Goal: Check status: Check status

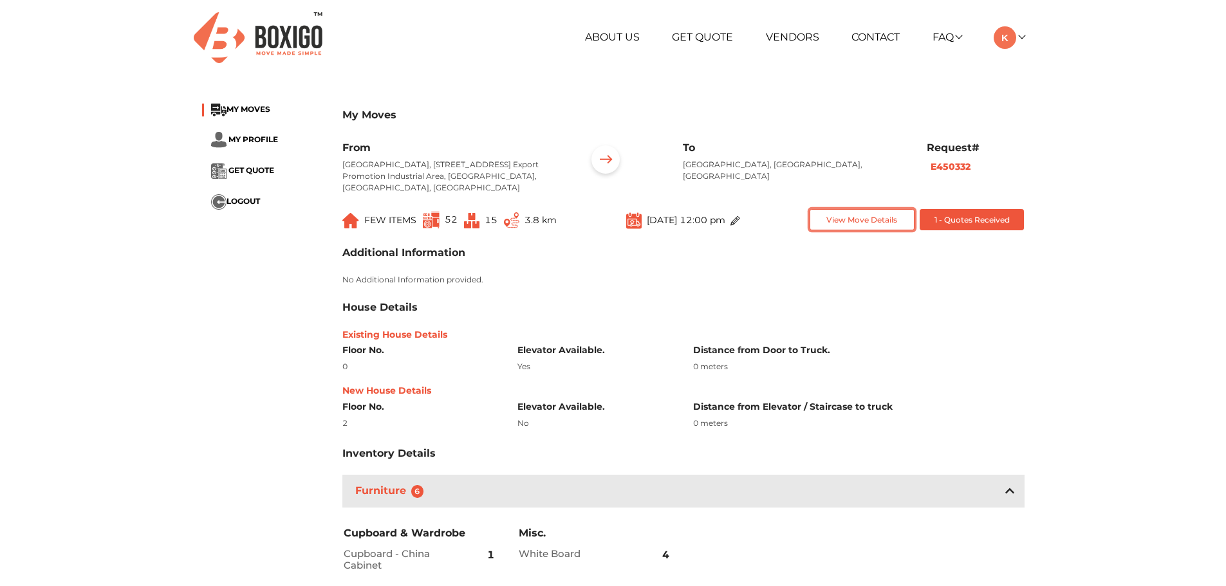
click at [885, 214] on button "View Move Details" at bounding box center [862, 219] width 105 height 21
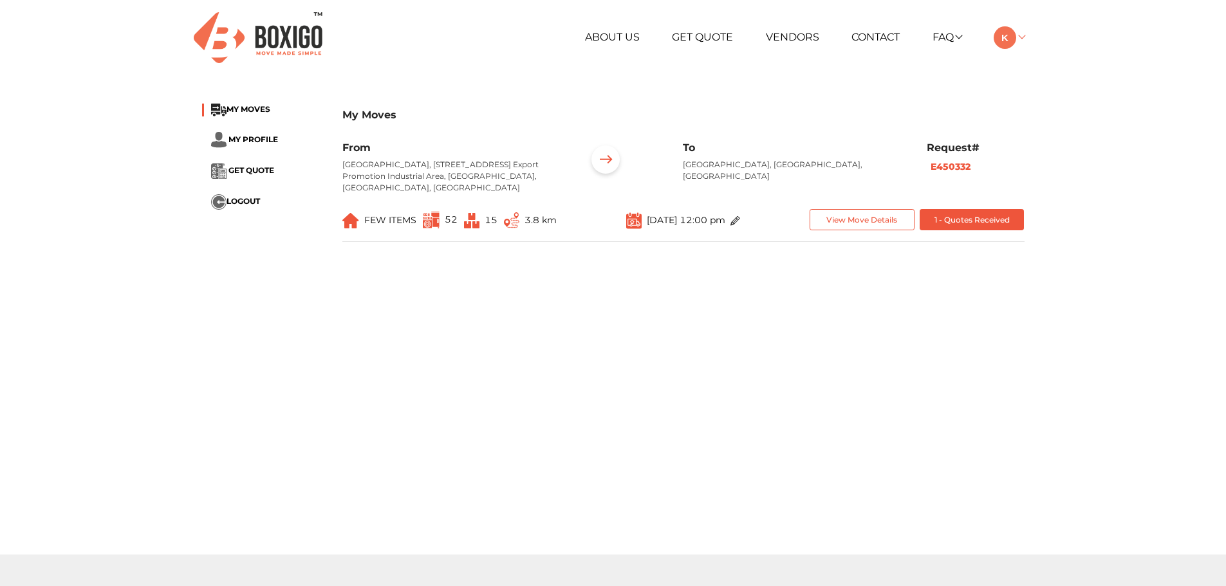
click at [1014, 36] on img at bounding box center [1005, 37] width 23 height 23
click at [1049, 56] on link "My Moves" at bounding box center [1045, 56] width 103 height 24
click at [876, 211] on button "Invoice" at bounding box center [861, 219] width 102 height 21
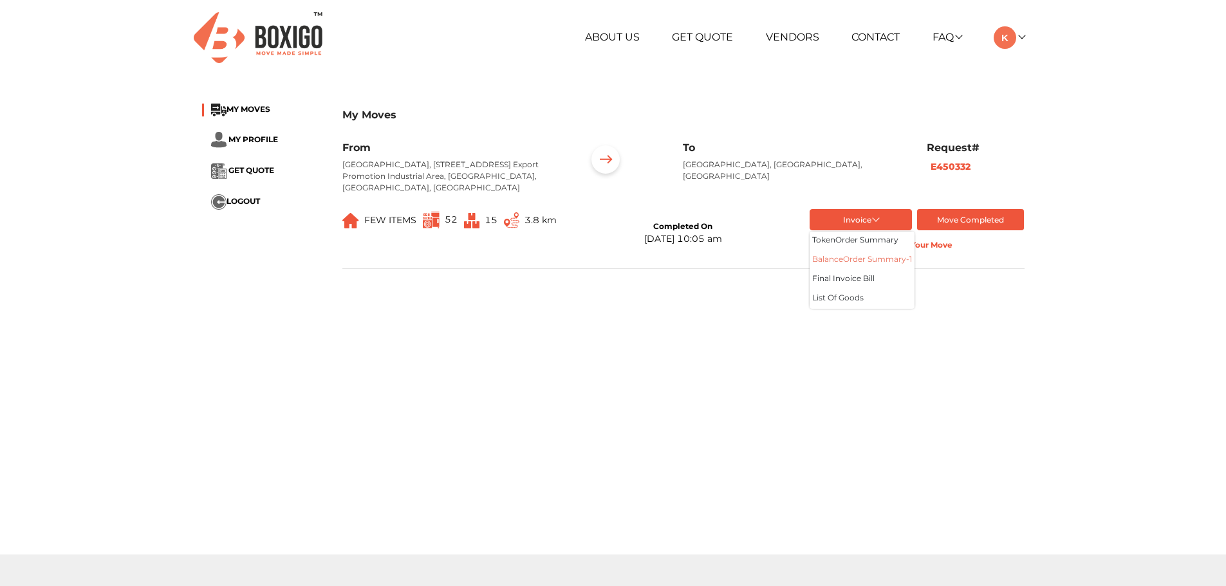
click at [859, 257] on button "balance Order summary- 1" at bounding box center [862, 260] width 105 height 19
click at [877, 219] on button "Invoice" at bounding box center [861, 219] width 102 height 21
click at [850, 299] on button "List of Goods" at bounding box center [862, 299] width 105 height 19
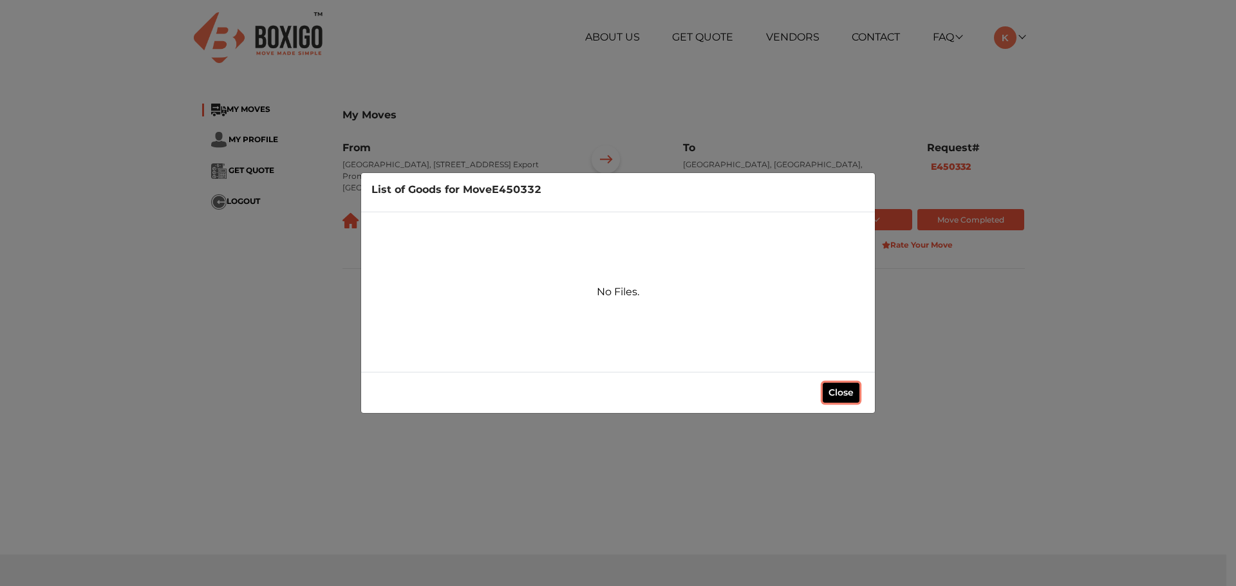
click at [852, 389] on button "Close" at bounding box center [841, 393] width 37 height 20
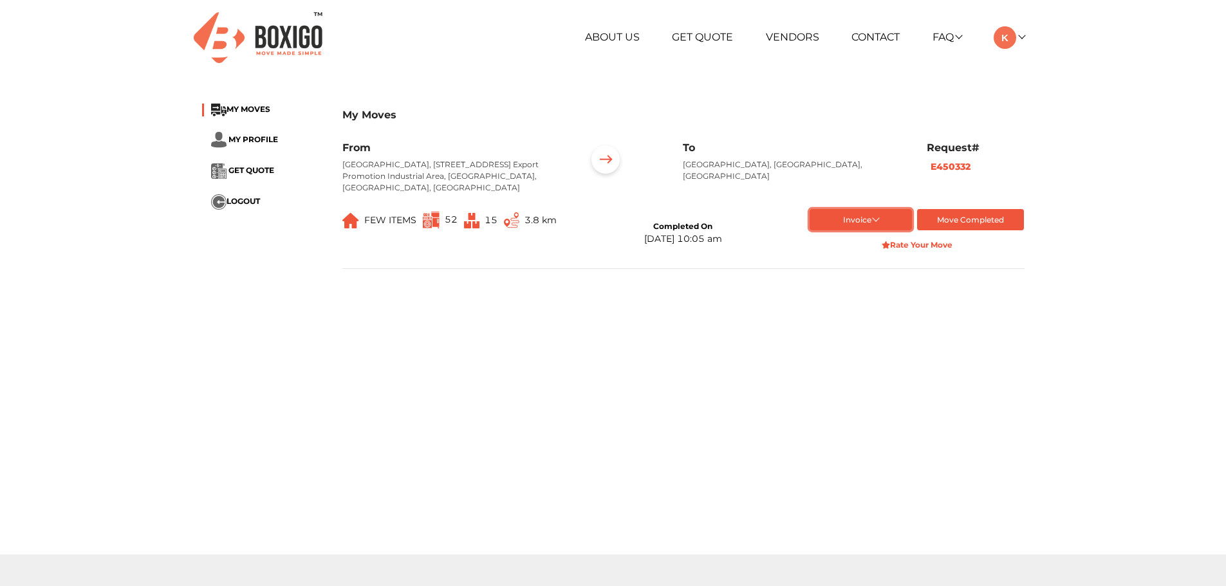
click at [895, 224] on button "Invoice" at bounding box center [861, 219] width 102 height 21
click at [872, 279] on button "Final Invoice Bill" at bounding box center [862, 279] width 105 height 19
click at [883, 221] on button "Invoice" at bounding box center [861, 219] width 102 height 21
click at [676, 347] on main "My Moves MY MOVES MY PROFILE GET QUOTE LOGOUT My Moves From Akshay Tech Park, R…" at bounding box center [613, 322] width 1226 height 463
